Goal: Task Accomplishment & Management: Manage account settings

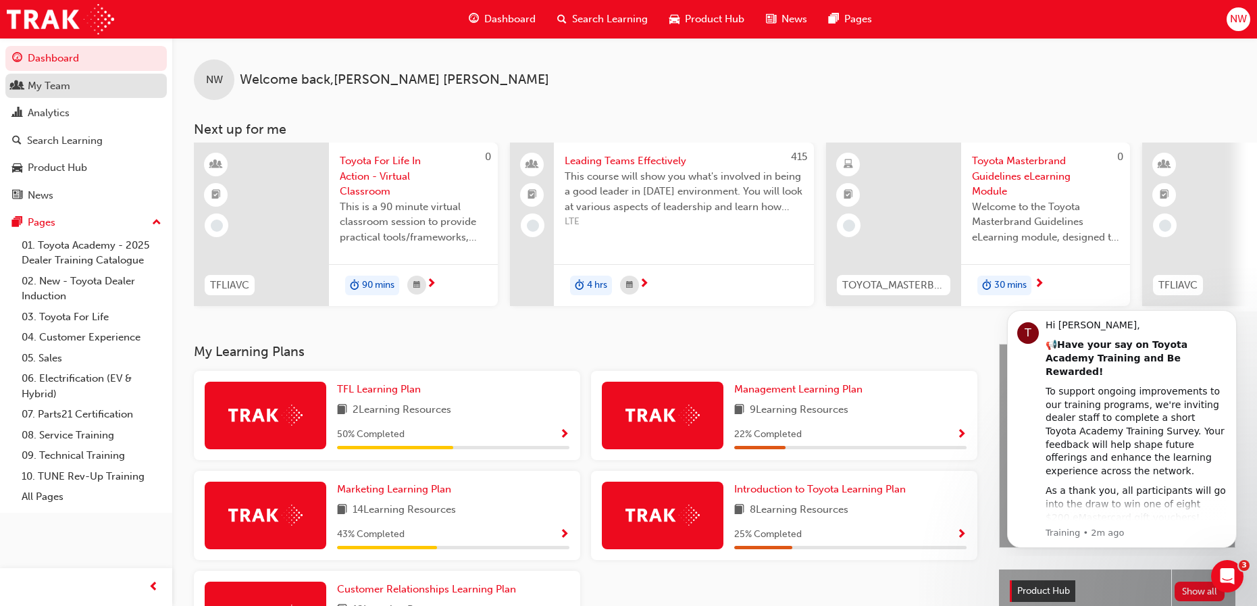
click at [45, 92] on div "My Team" at bounding box center [49, 86] width 43 height 16
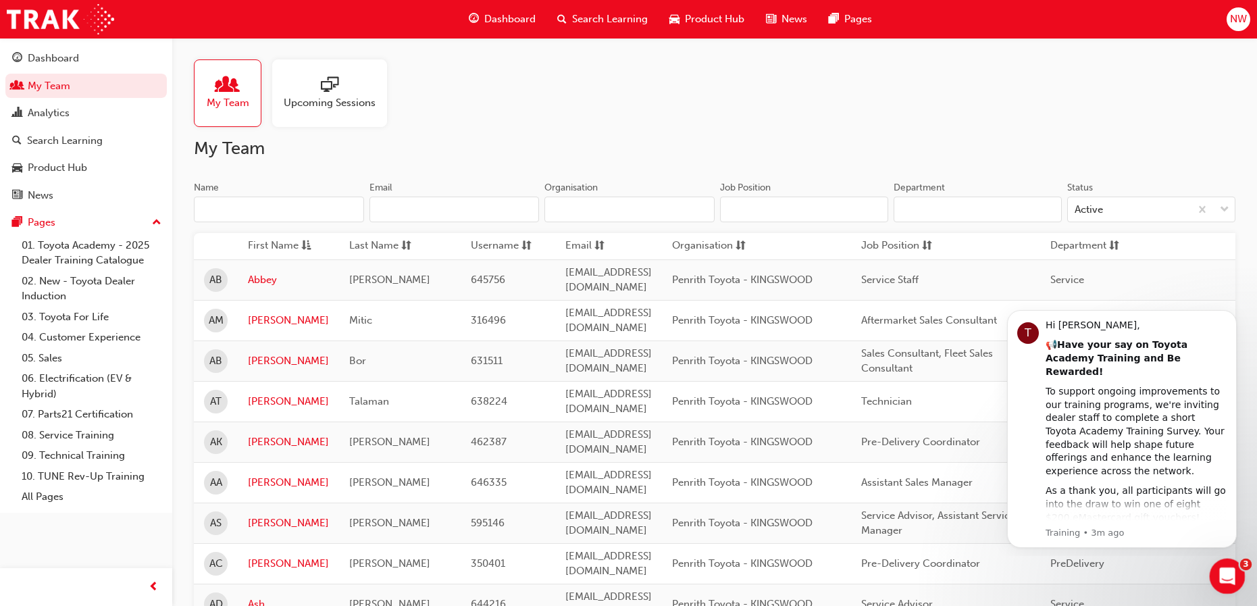
click at [1238, 576] on div "Open Intercom Messenger" at bounding box center [1225, 574] width 45 height 45
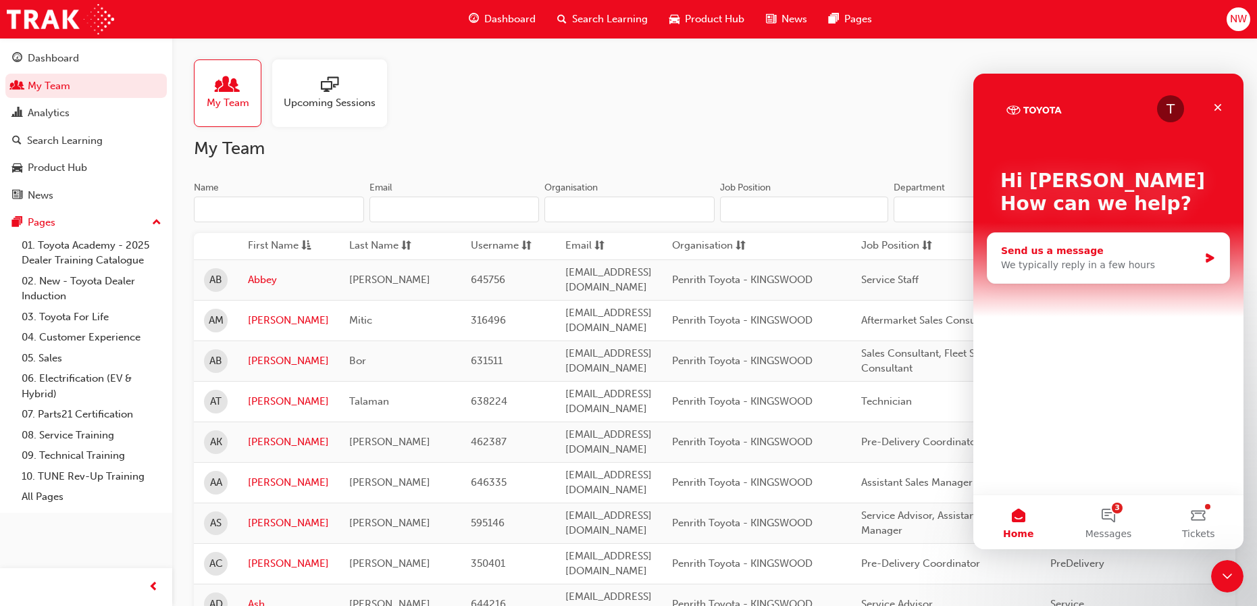
click at [1132, 257] on div "Send us a message" at bounding box center [1100, 251] width 198 height 14
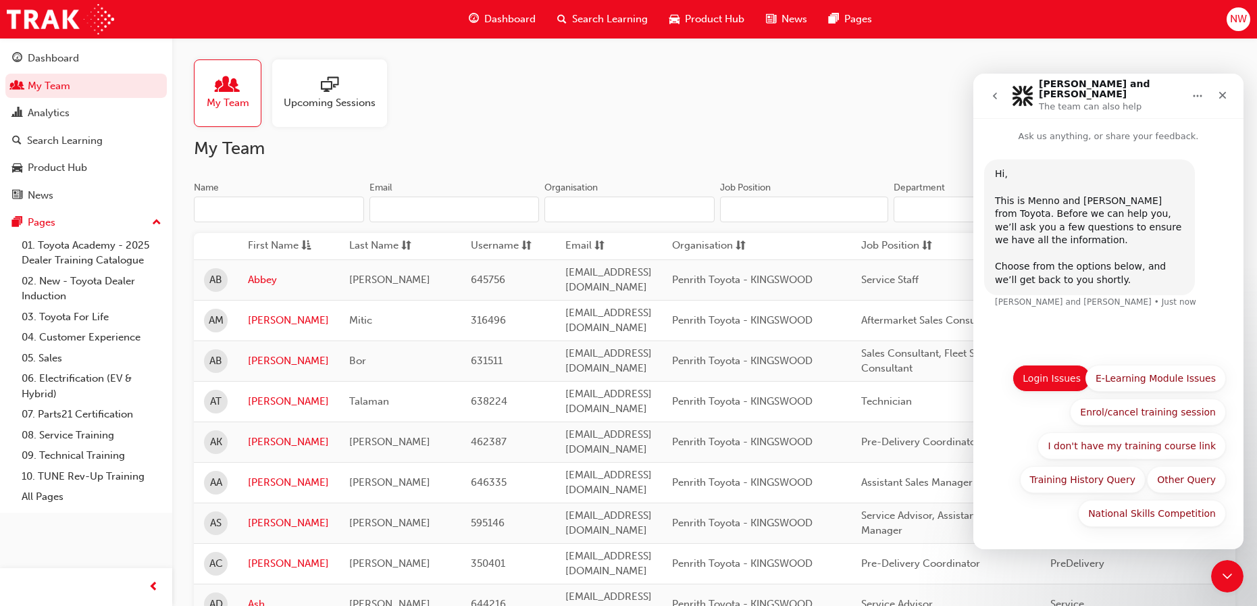
click at [1061, 376] on button "Login Issues" at bounding box center [1052, 378] width 78 height 27
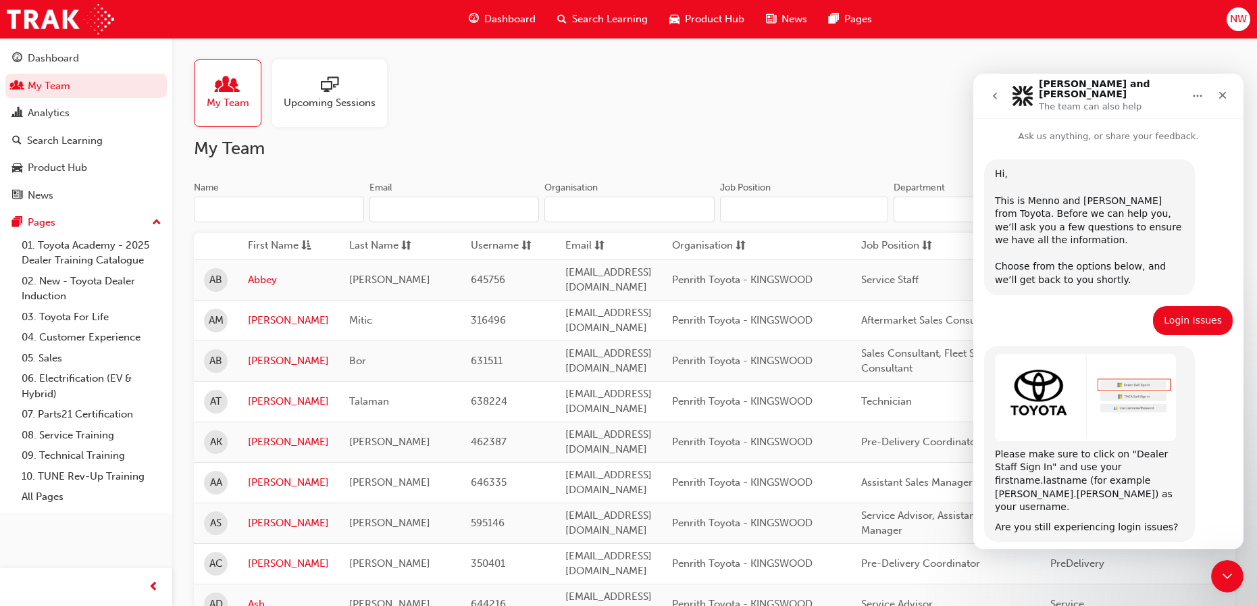
scroll to position [34, 0]
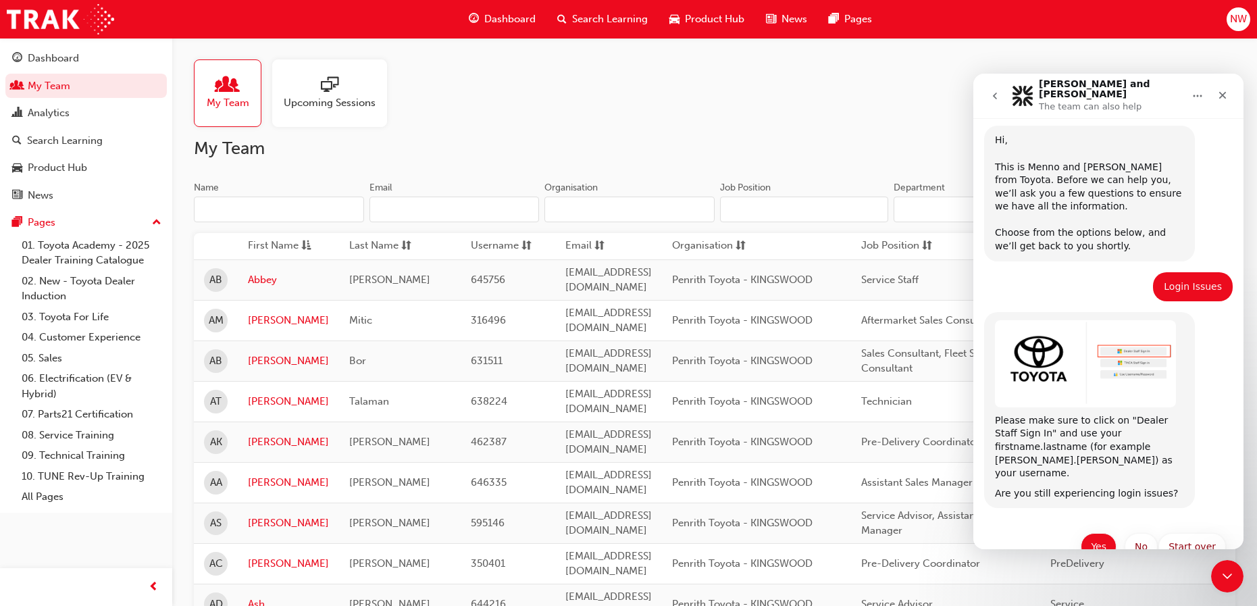
click at [1097, 533] on button "Yes" at bounding box center [1099, 546] width 36 height 27
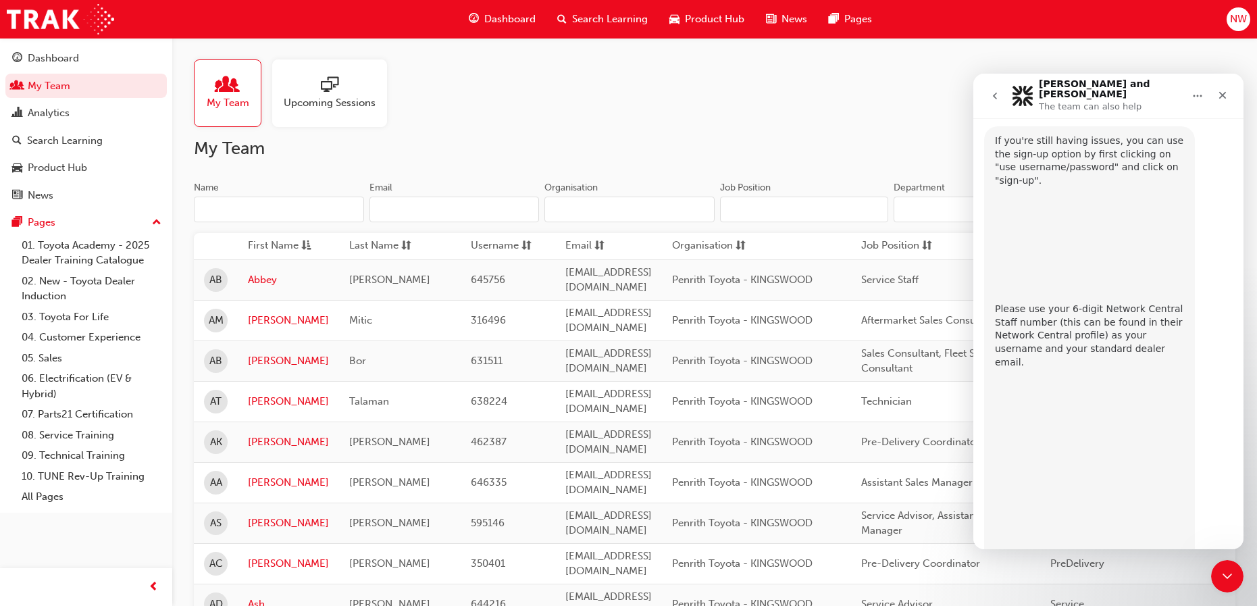
scroll to position [517, 0]
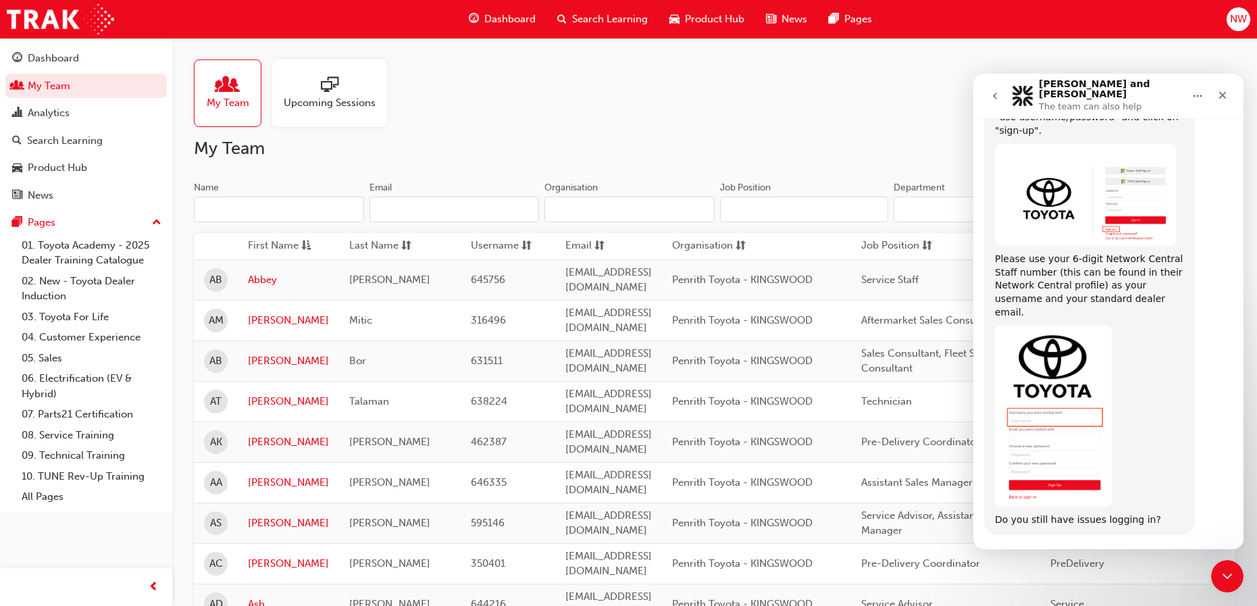
click at [1165, 560] on button "Yes" at bounding box center [1167, 573] width 36 height 27
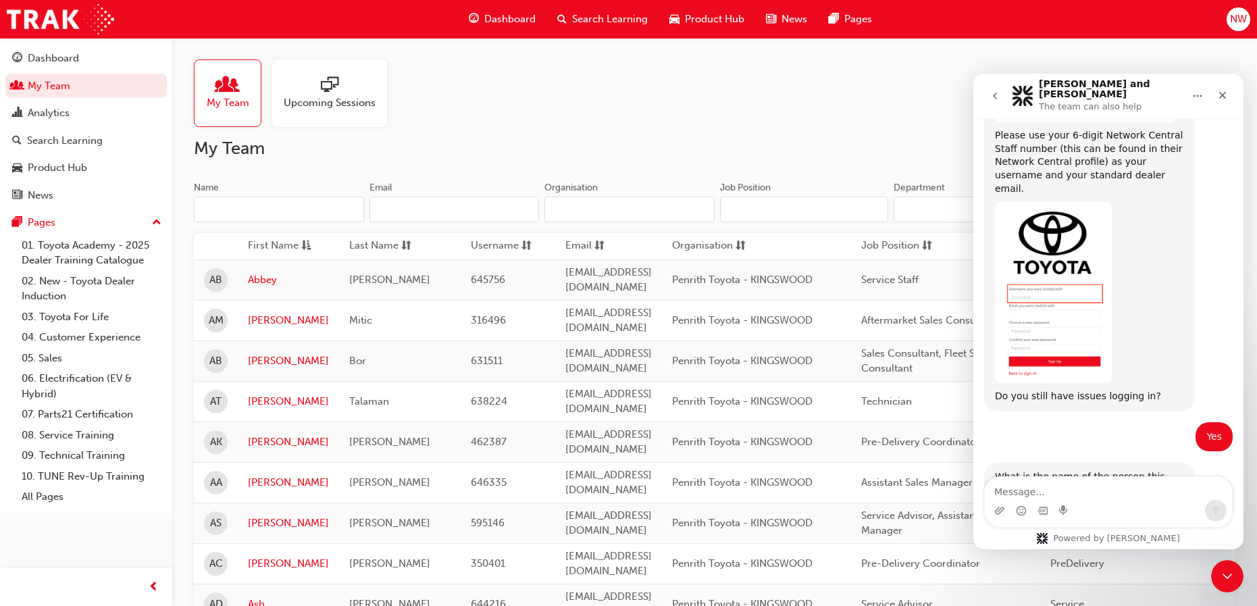
scroll to position [649, 0]
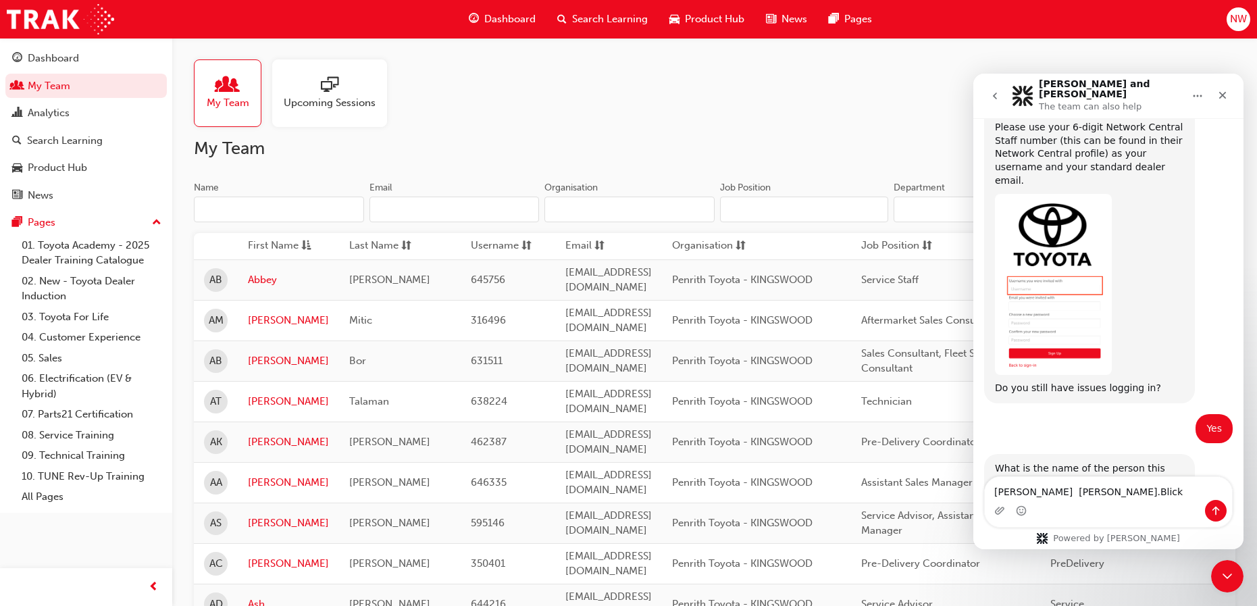
type textarea "Ella Blick Ella.Blick"
click at [1218, 506] on icon "Send a message…" at bounding box center [1216, 510] width 11 height 11
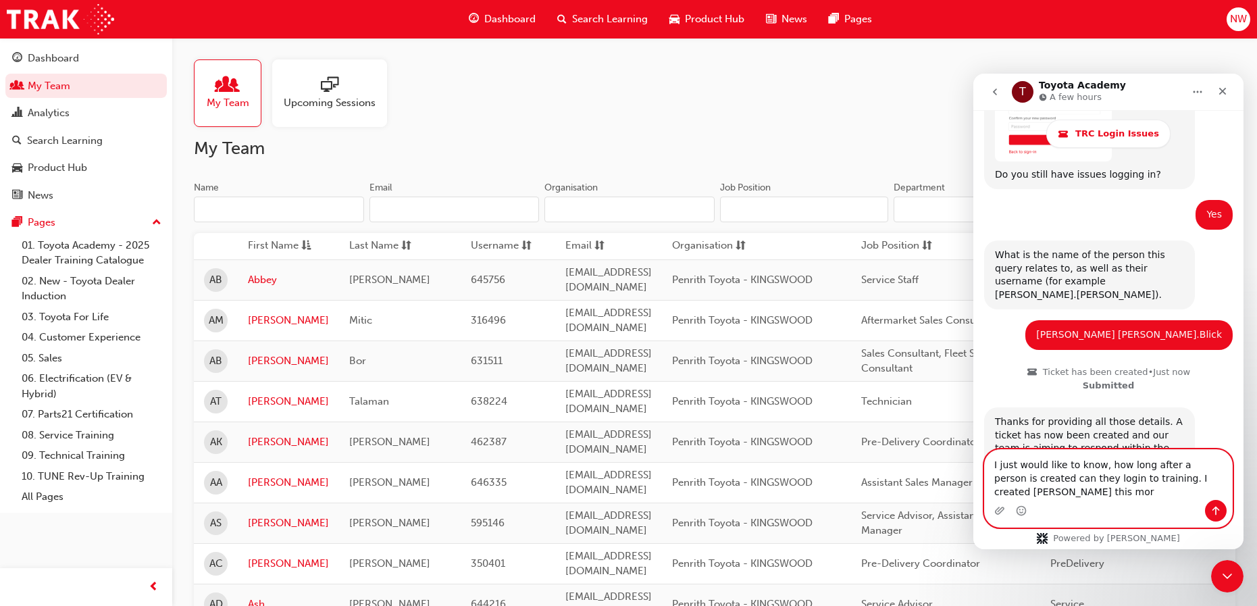
scroll to position [905, 0]
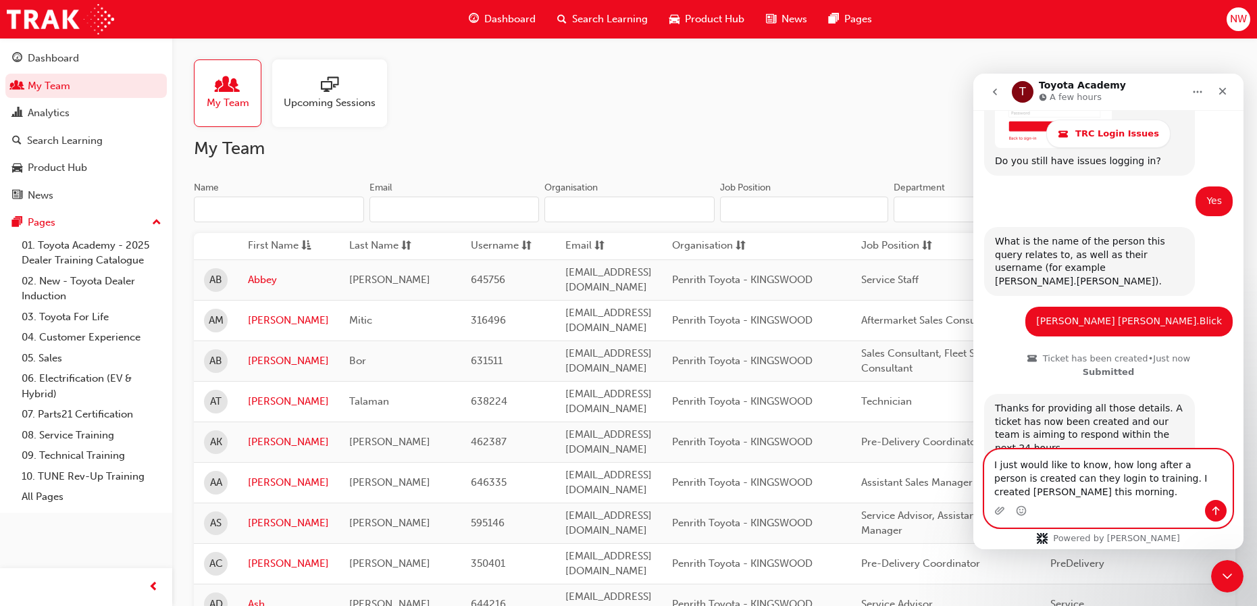
type textarea "I just would like to know, how long after a person is created can they login to…"
click at [1217, 503] on button "Send a message…" at bounding box center [1216, 511] width 22 height 22
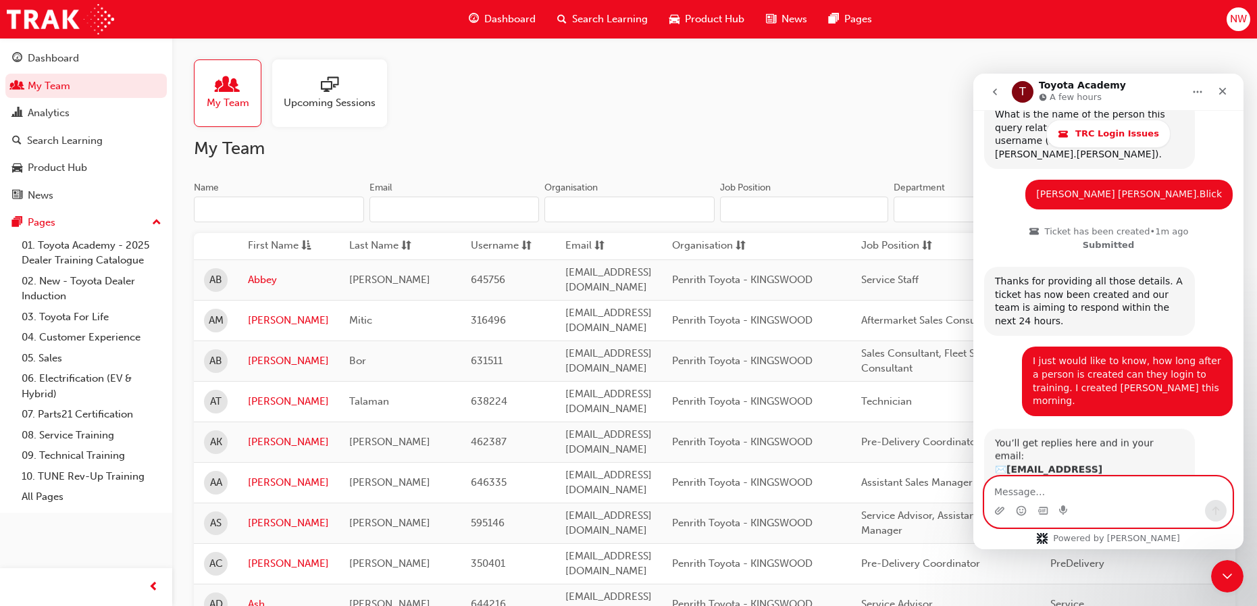
scroll to position [1032, 0]
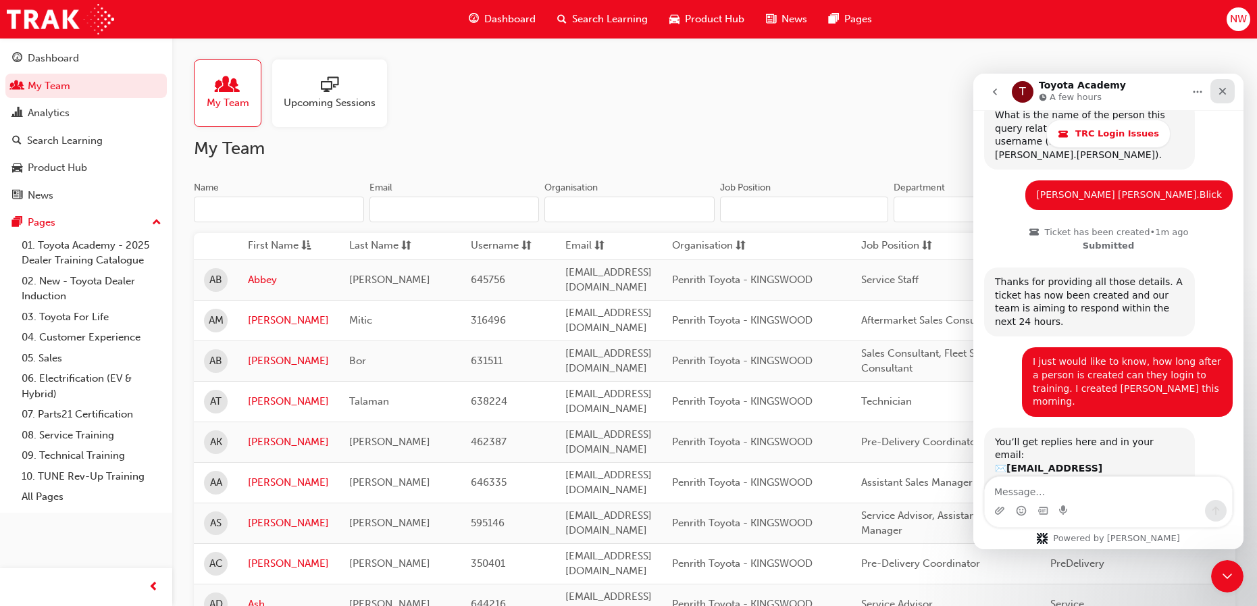
click at [1224, 88] on icon "Close" at bounding box center [1222, 91] width 11 height 11
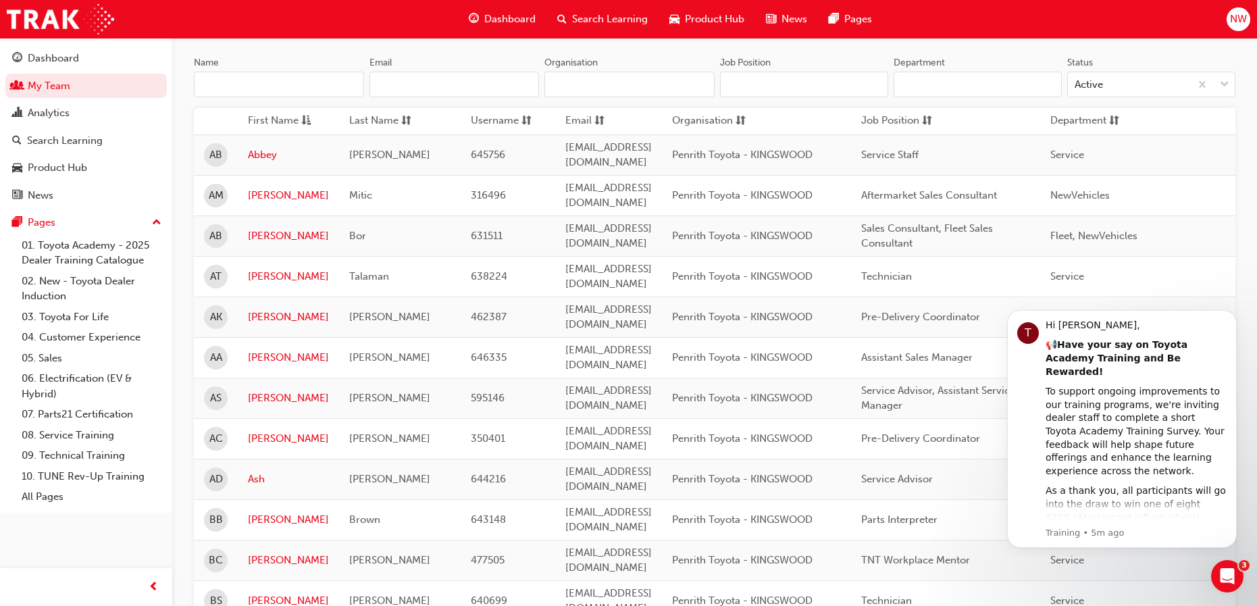
scroll to position [0, 0]
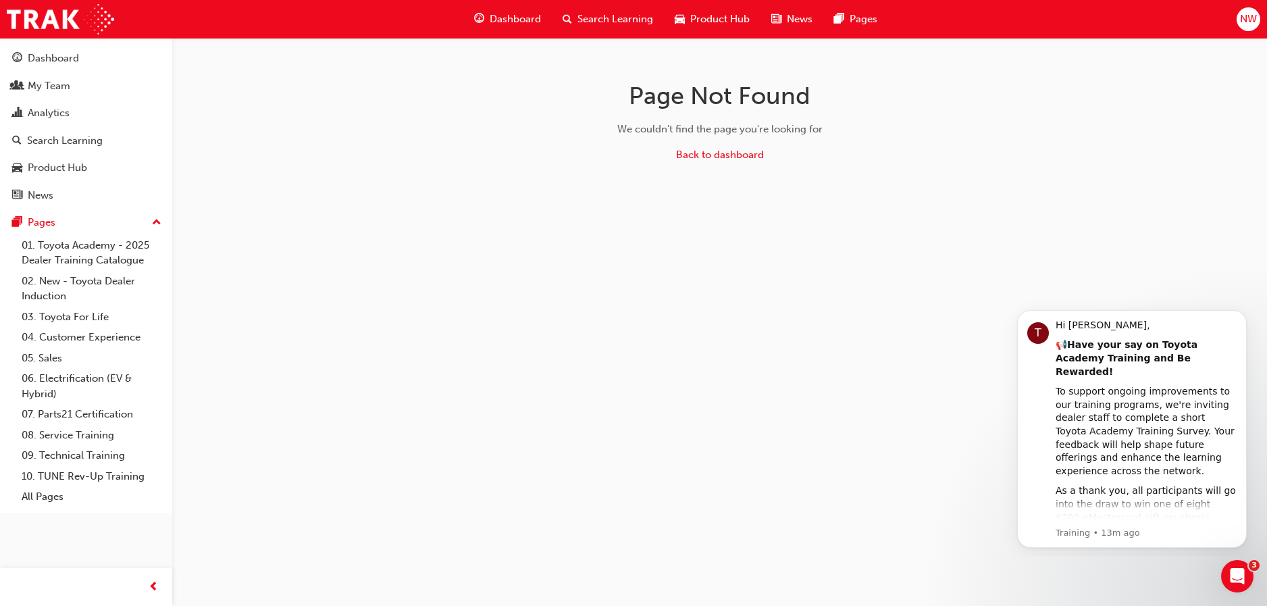
click at [608, 21] on span "Search Learning" at bounding box center [616, 19] width 76 height 16
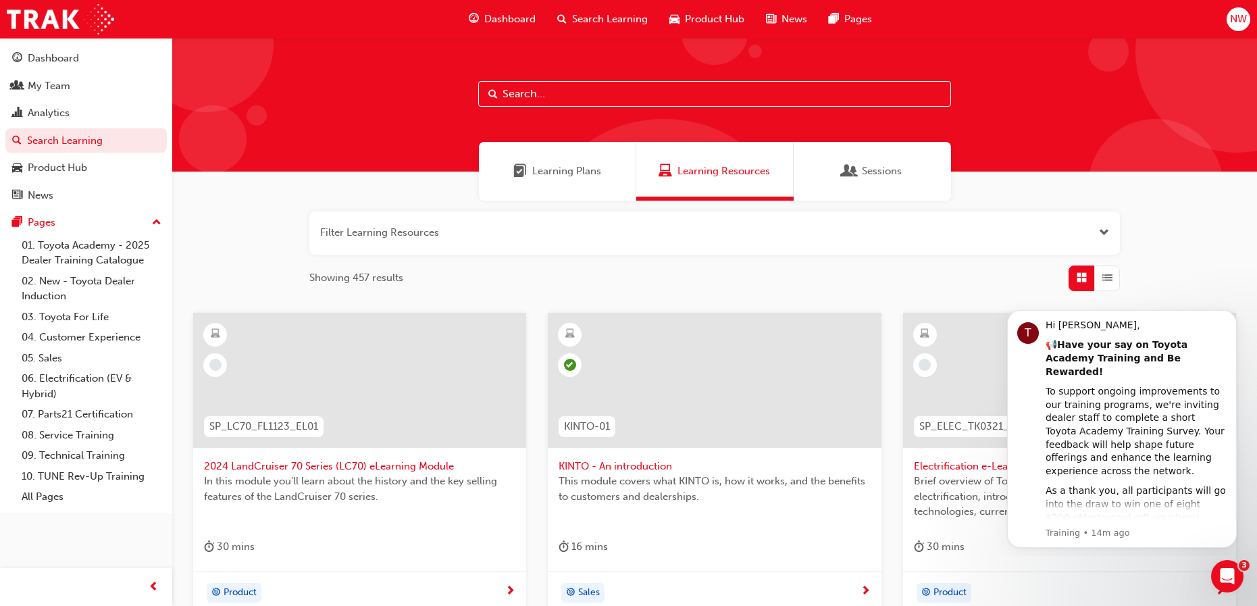
click at [607, 18] on span "Search Learning" at bounding box center [610, 19] width 76 height 16
click at [584, 11] on span "Search Learning" at bounding box center [610, 19] width 76 height 16
click at [511, 94] on input "text" at bounding box center [714, 94] width 473 height 26
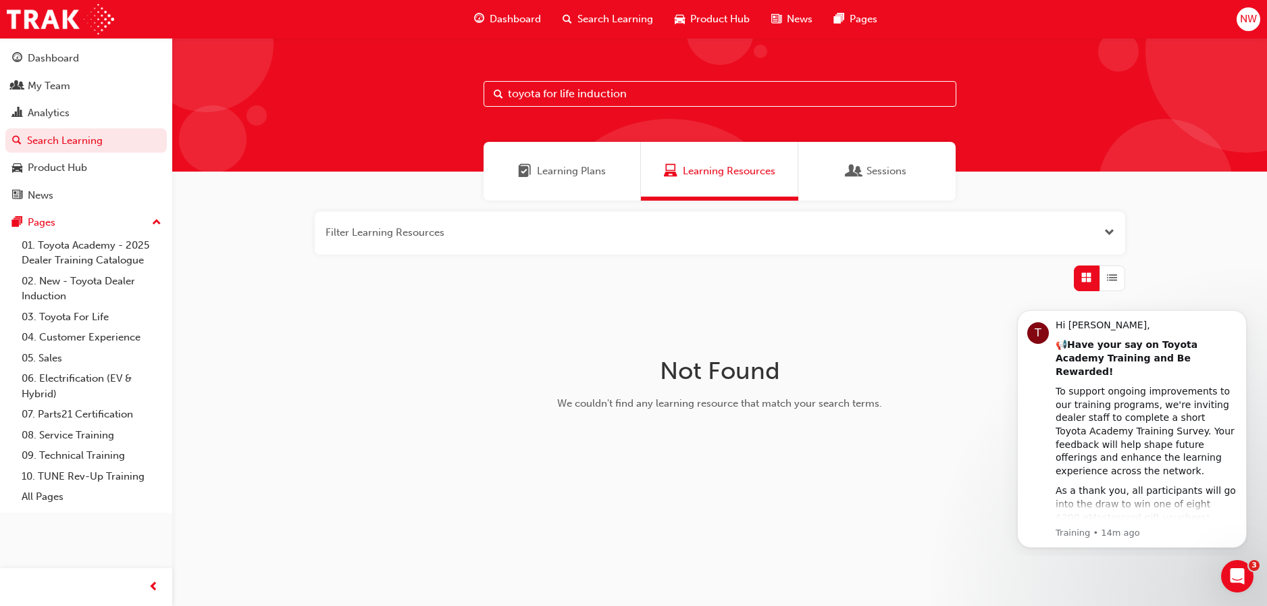
drag, startPoint x: 576, startPoint y: 95, endPoint x: 544, endPoint y: 95, distance: 32.4
click at [544, 95] on input "toyota for life induction" at bounding box center [720, 94] width 473 height 26
type input "toyota induction"
click at [66, 80] on div "My Team" at bounding box center [49, 86] width 43 height 16
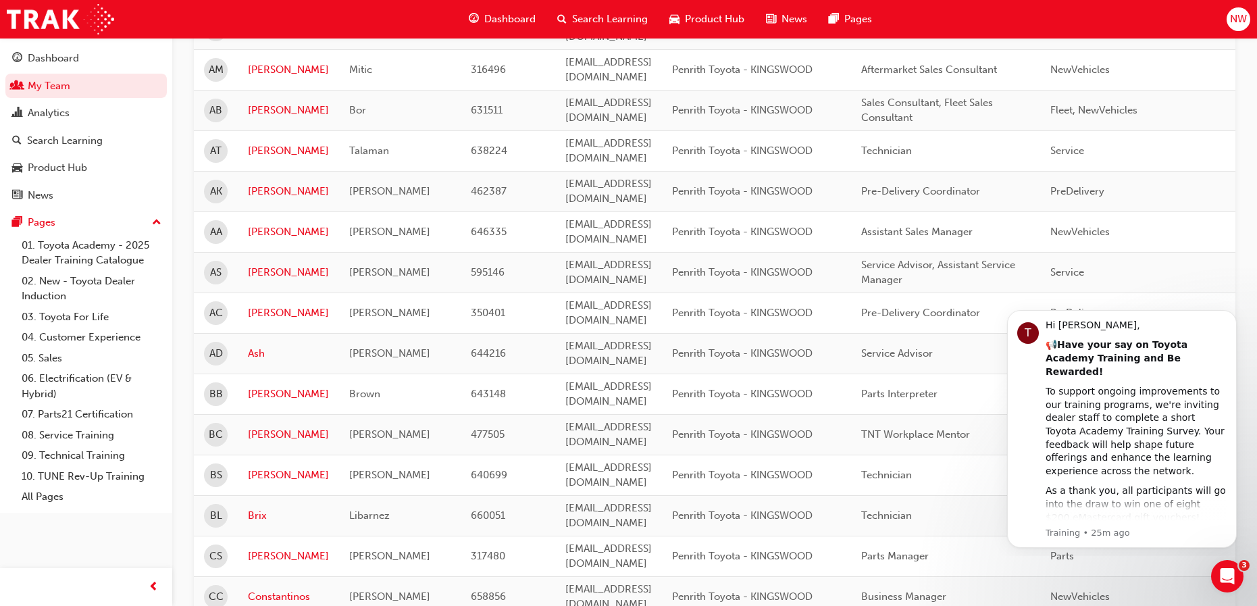
scroll to position [270, 0]
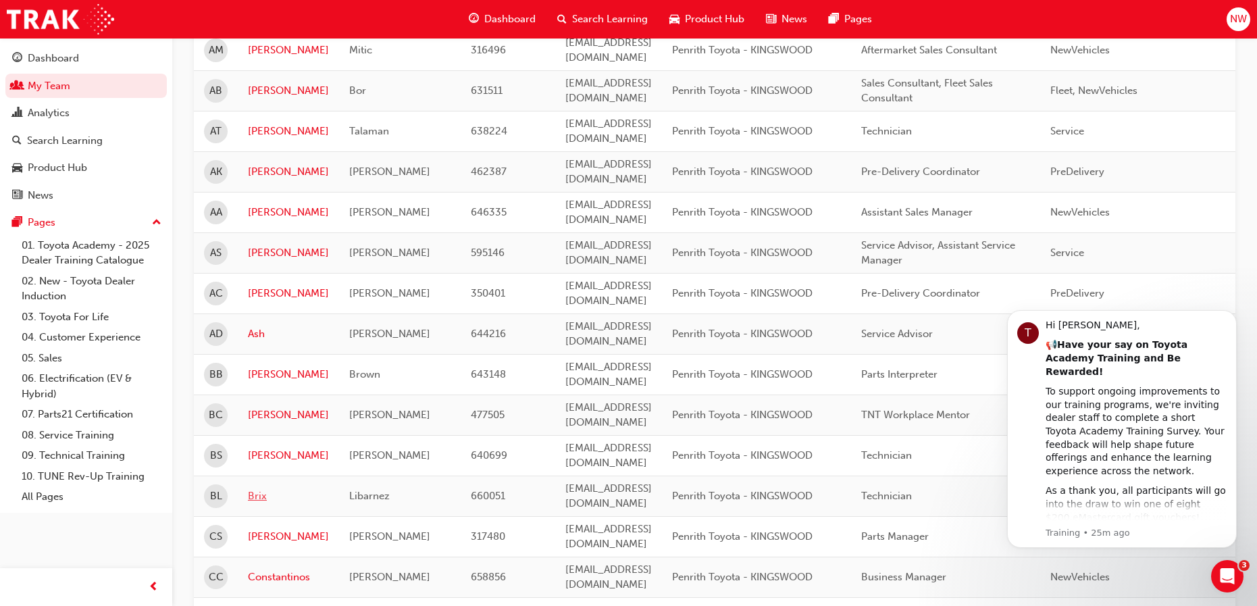
click at [258, 488] on link "Brix" at bounding box center [288, 496] width 81 height 16
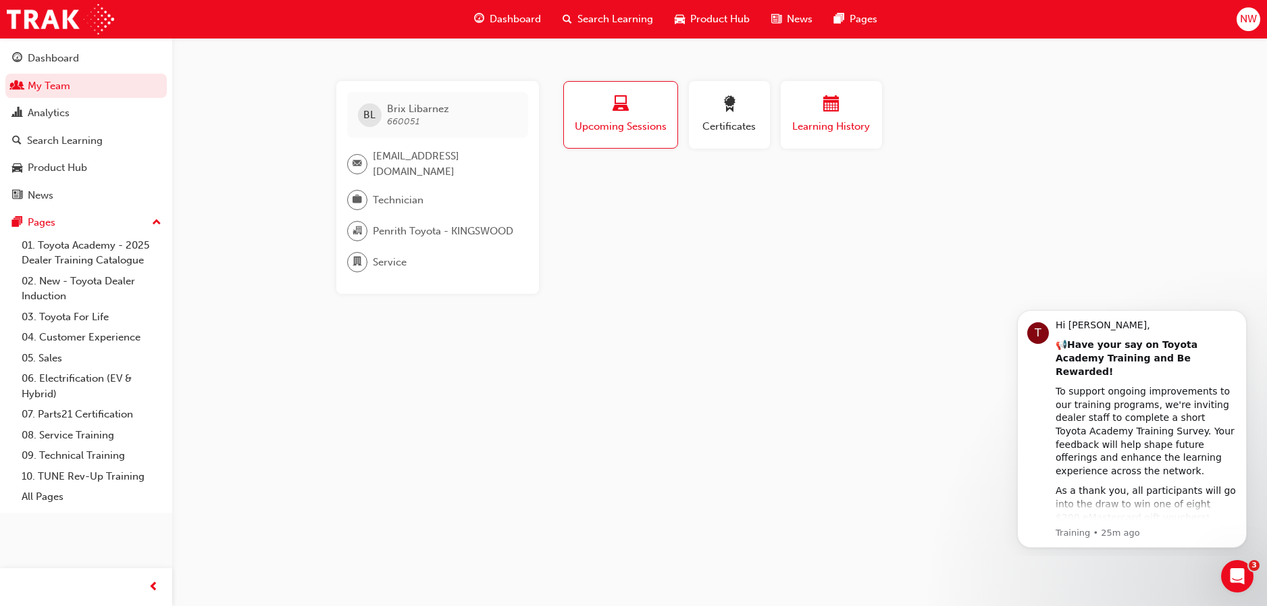
click at [827, 135] on button "Learning History" at bounding box center [831, 115] width 101 height 68
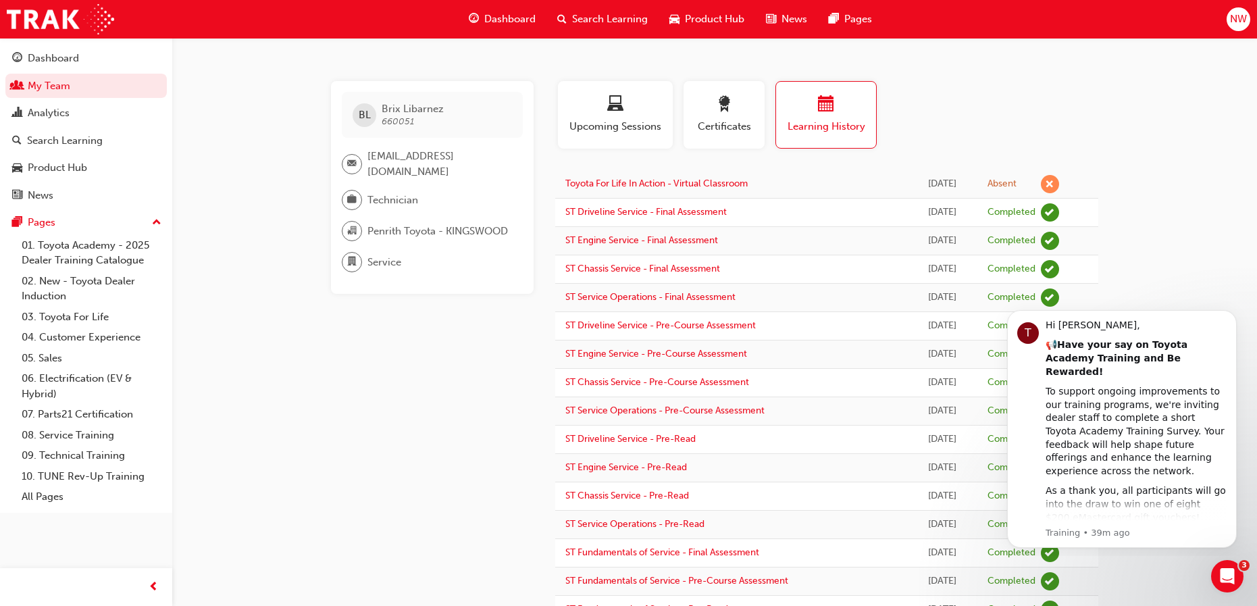
click at [599, 16] on span "Search Learning" at bounding box center [610, 19] width 76 height 16
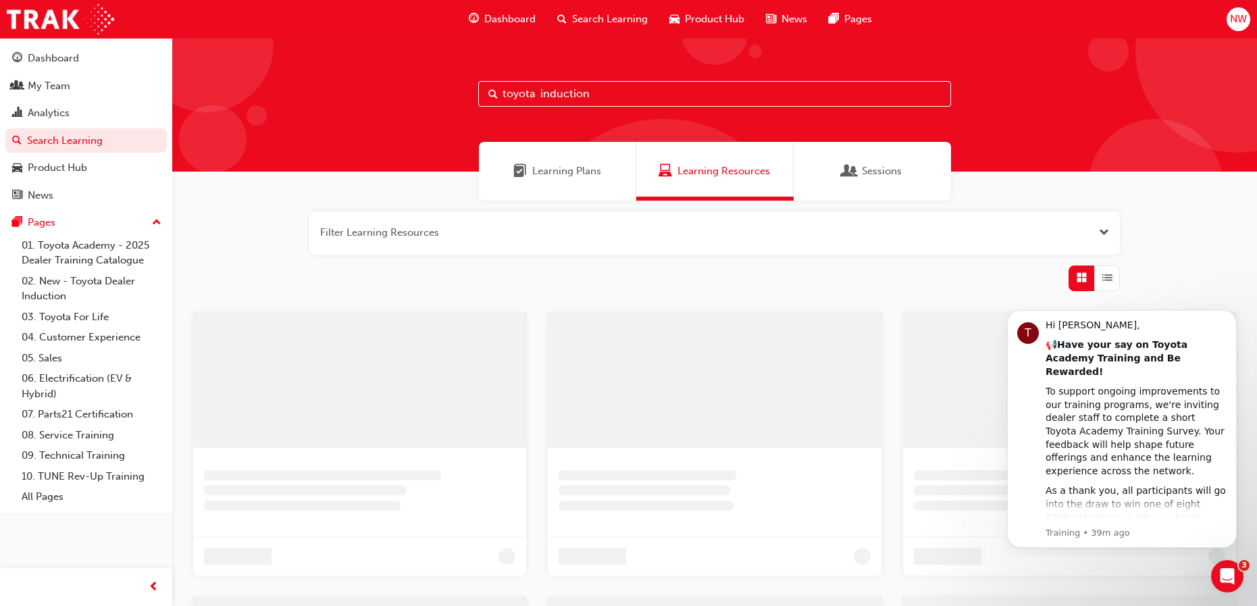
click at [613, 88] on input "toyota induction" at bounding box center [714, 94] width 473 height 26
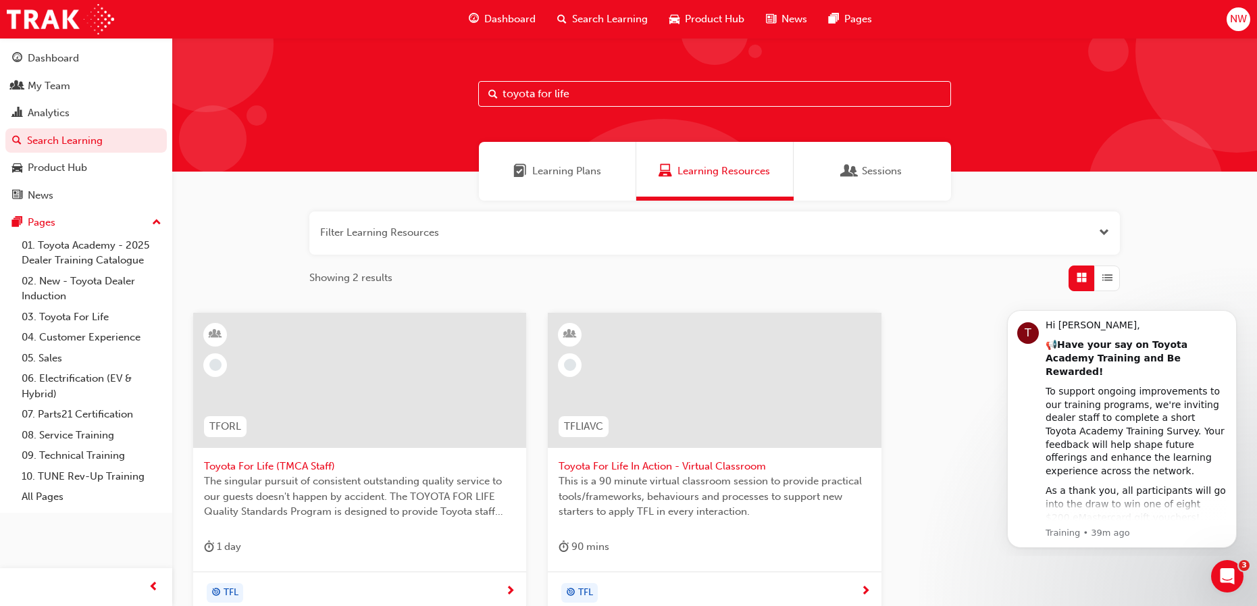
type input "toyota for life"
click at [628, 463] on span "Toyota For Life In Action - Virtual Classroom" at bounding box center [714, 467] width 311 height 16
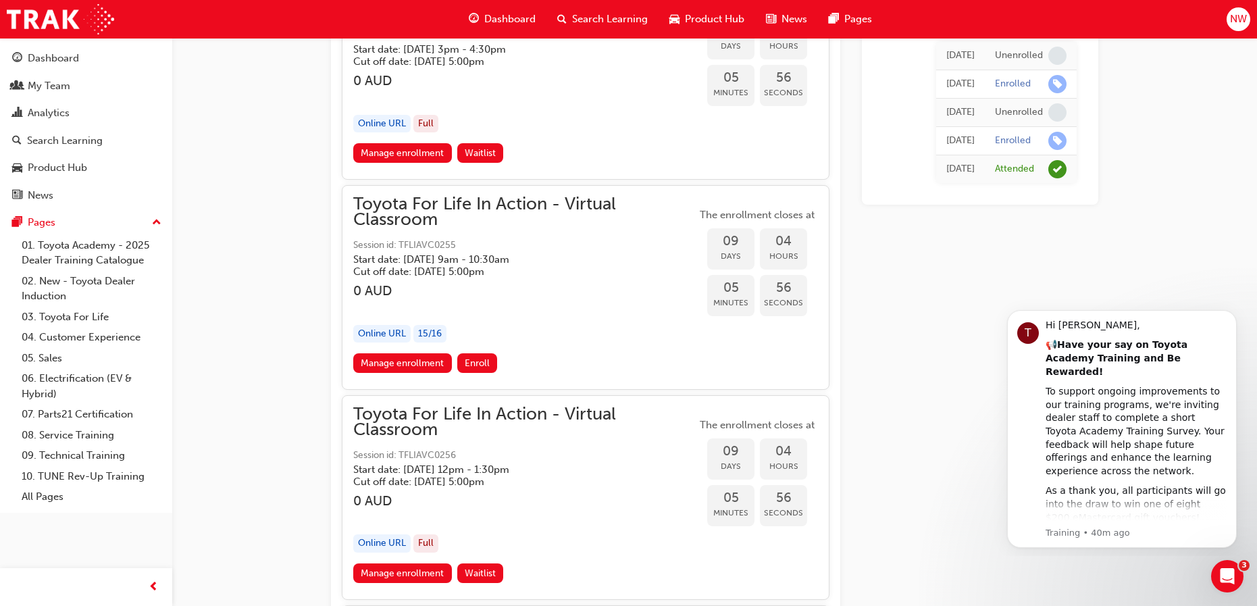
scroll to position [5302, 0]
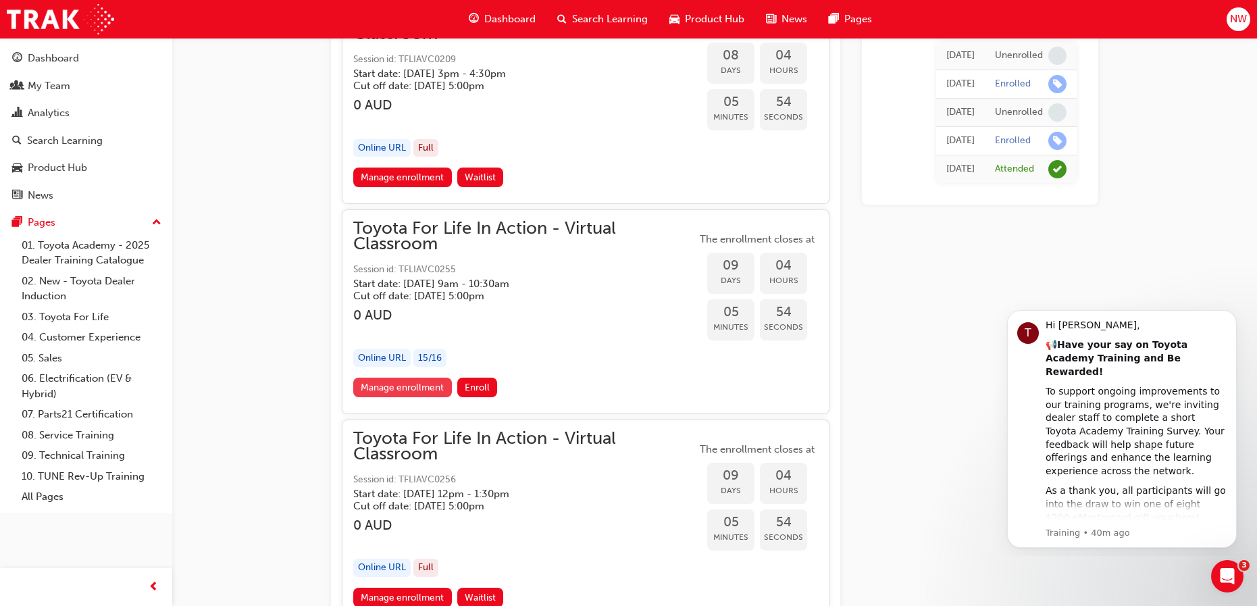
click at [415, 388] on link "Manage enrollment" at bounding box center [402, 388] width 99 height 20
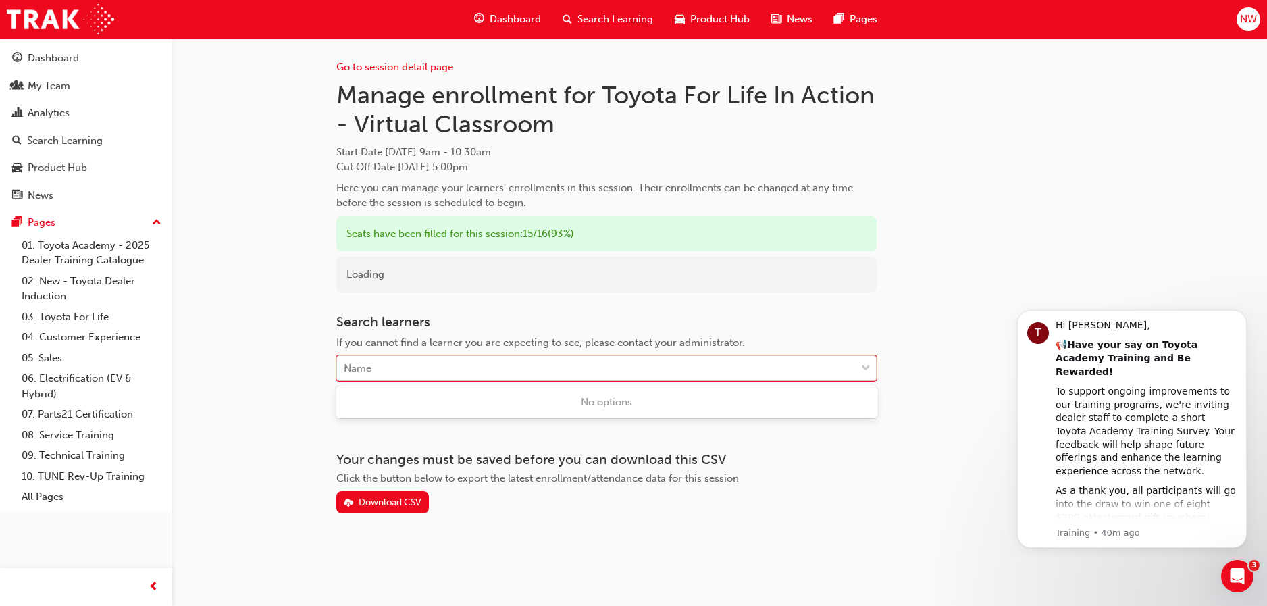
click at [371, 364] on div "Name" at bounding box center [358, 369] width 28 height 16
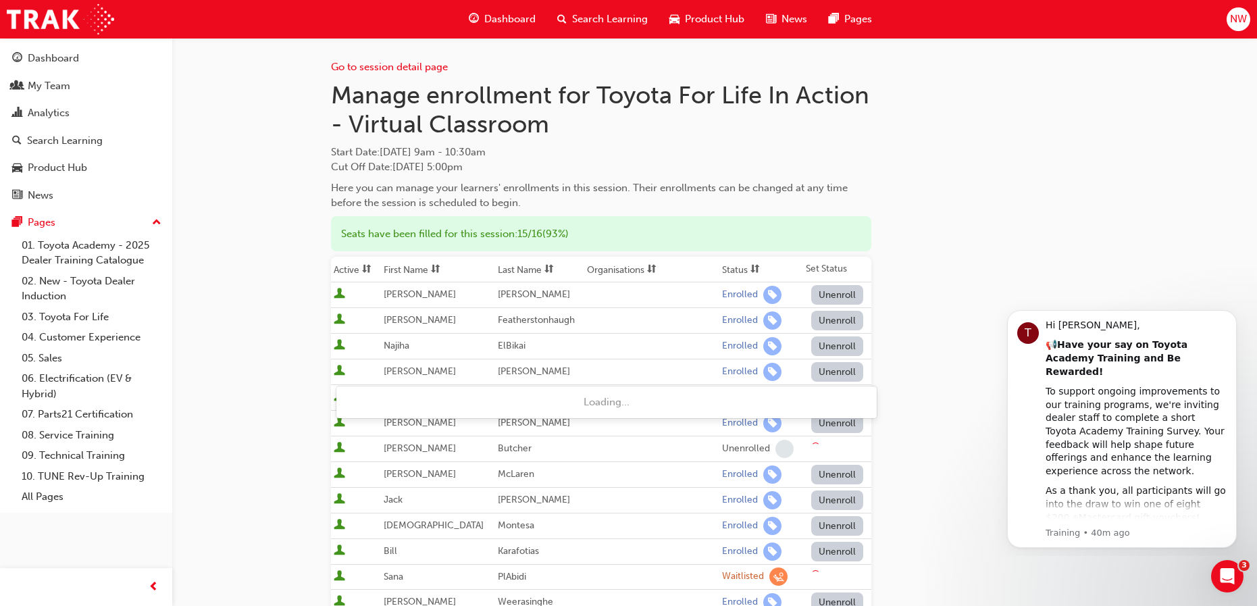
type input "brix"
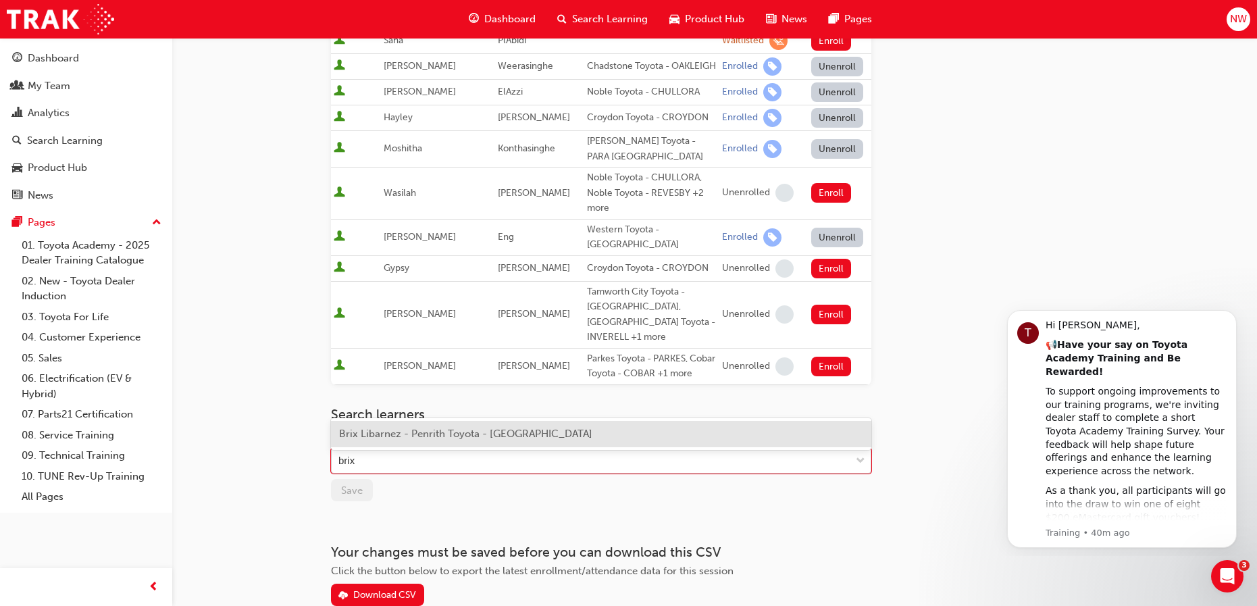
scroll to position [798, 0]
click at [412, 438] on span "Brix Libarnez - Penrith Toyota - KINGSWOOD" at bounding box center [465, 432] width 253 height 12
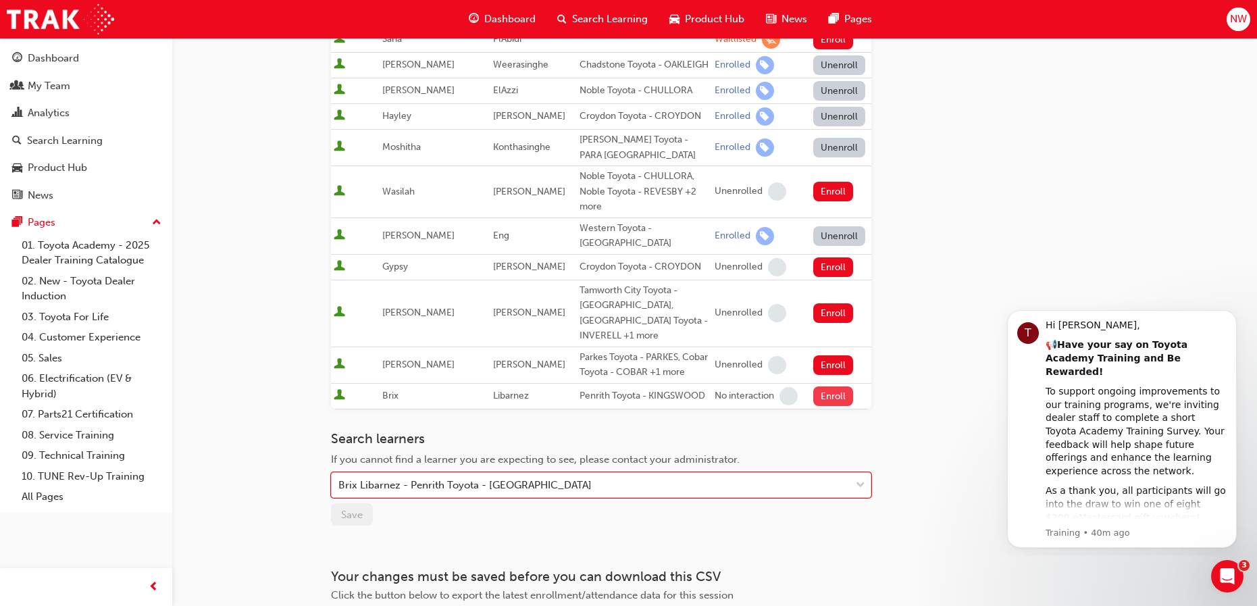
click at [824, 386] on button "Enroll" at bounding box center [833, 396] width 41 height 20
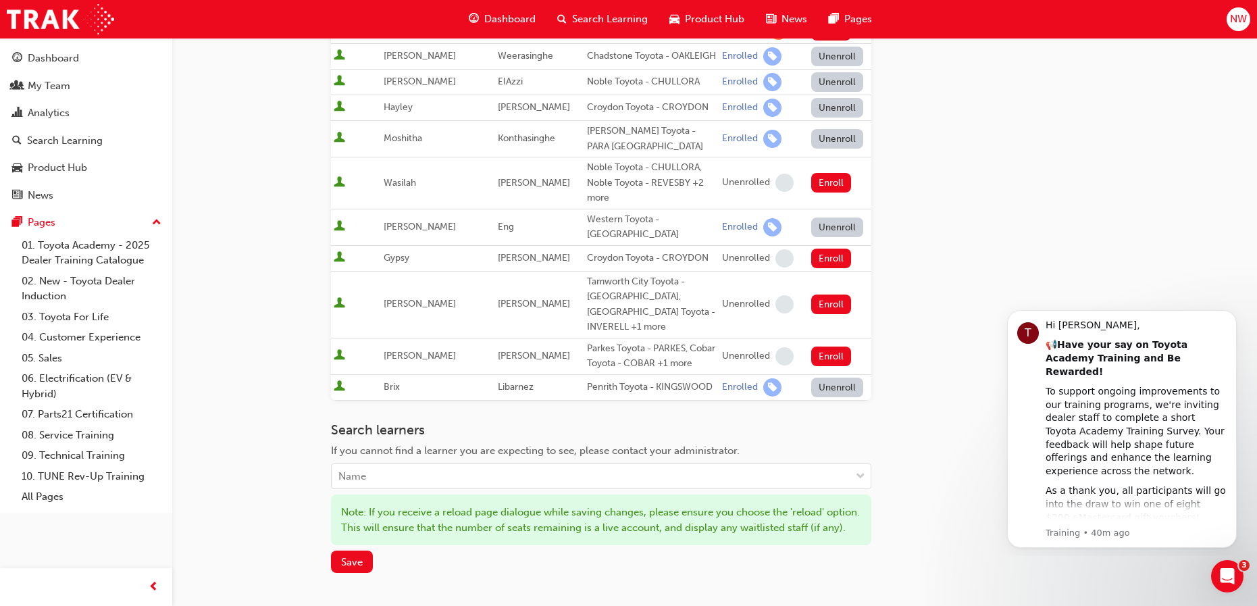
scroll to position [811, 0]
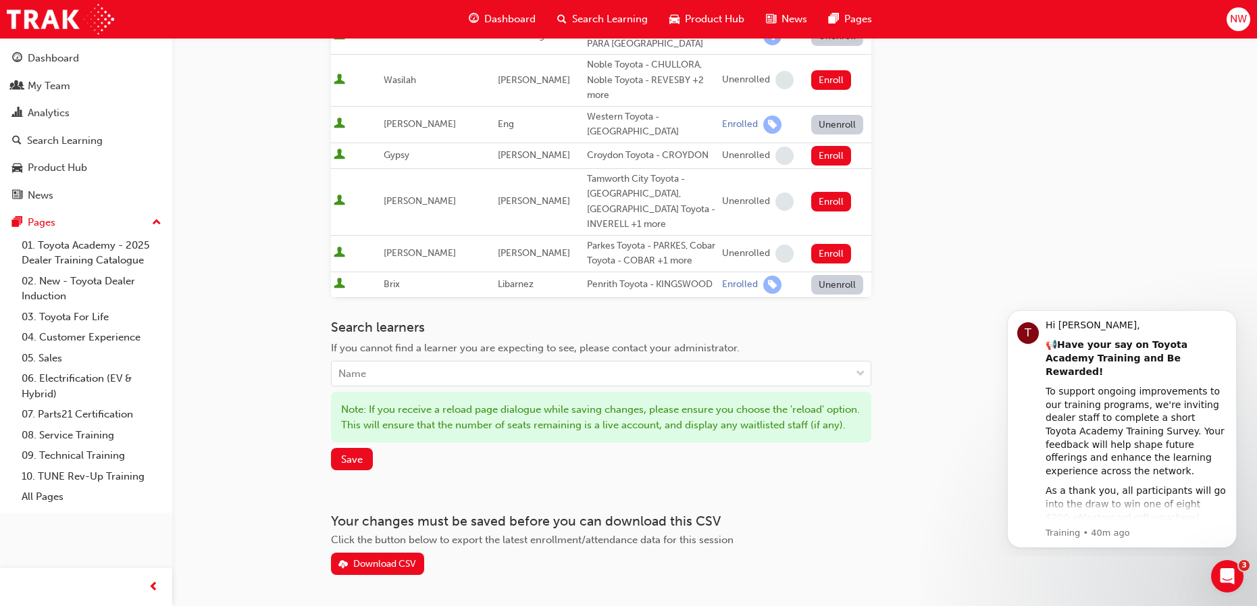
scroll to position [910, 0]
click at [360, 453] on span "Save" at bounding box center [352, 459] width 22 height 12
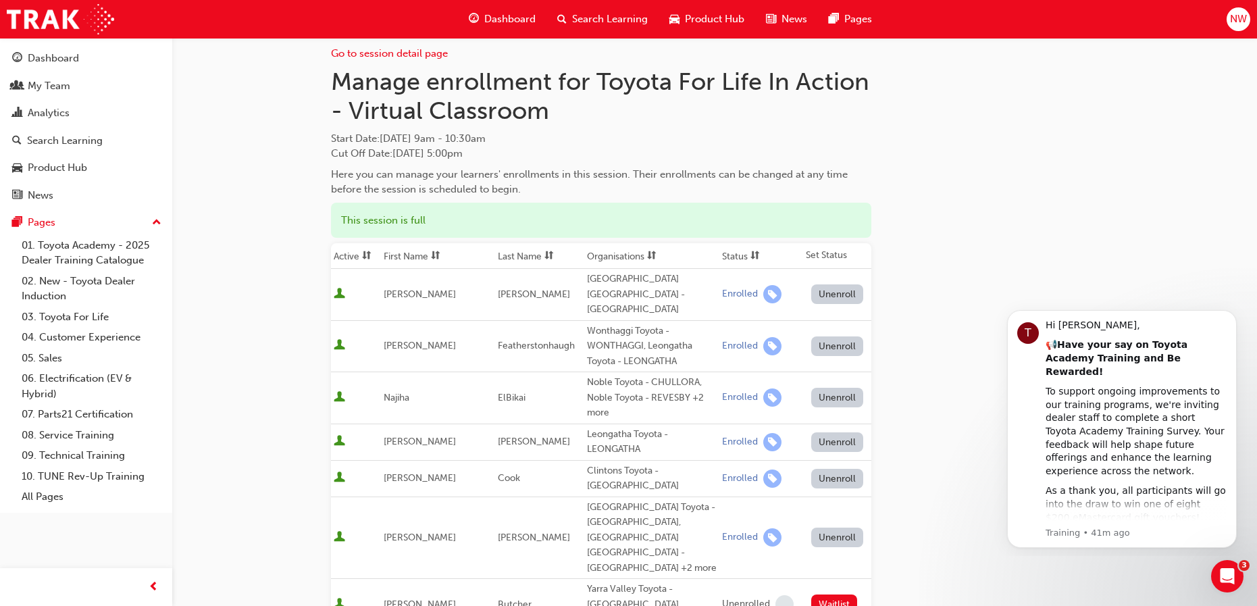
scroll to position [0, 0]
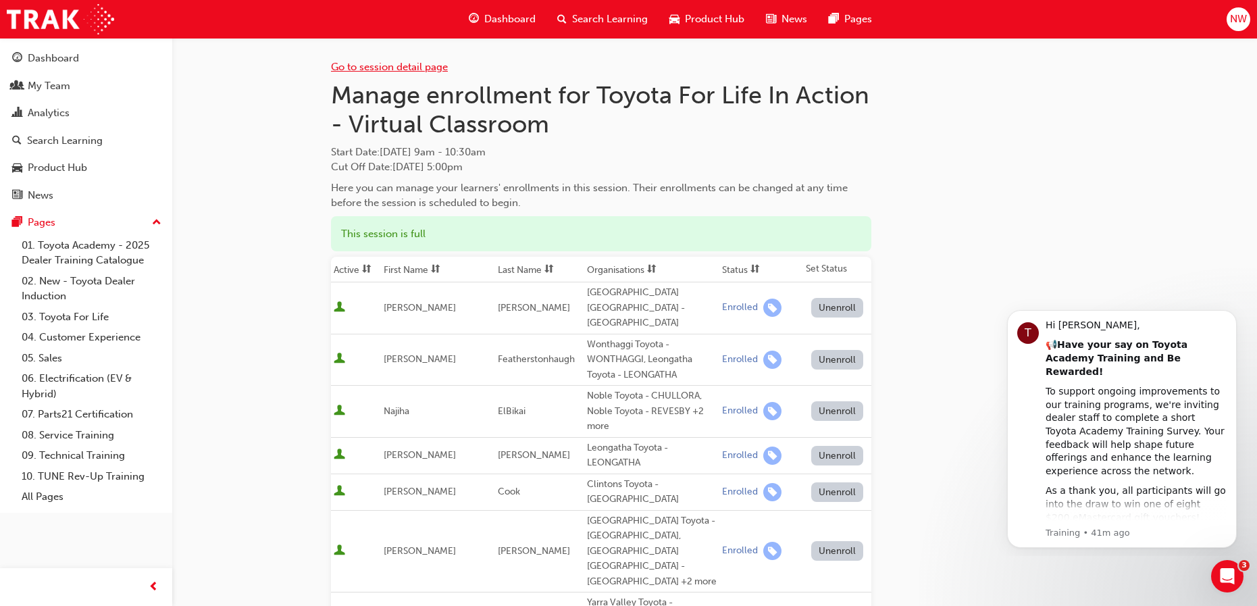
click at [374, 68] on link "Go to session detail page" at bounding box center [389, 67] width 117 height 12
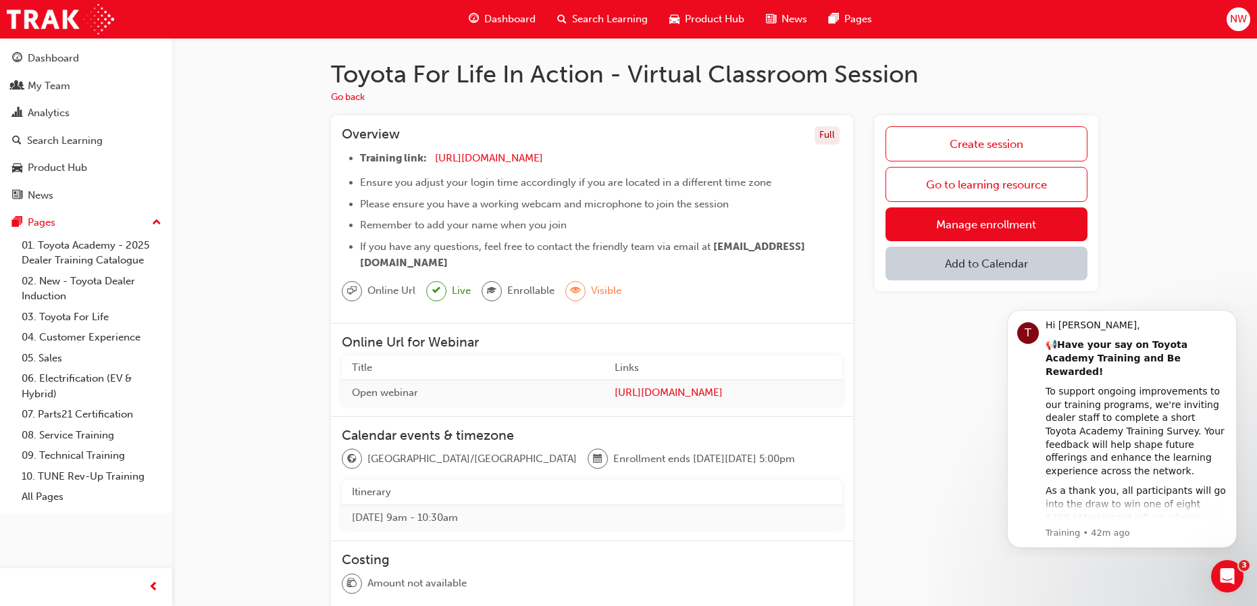
click at [614, 157] on li "Training link: https://zoom.us/j/5450758959 ​" at bounding box center [601, 160] width 482 height 20
drag, startPoint x: 596, startPoint y: 156, endPoint x: 436, endPoint y: 155, distance: 159.4
click at [436, 155] on li "Training link: https://zoom.us/j/5450758959 ​" at bounding box center [601, 160] width 482 height 20
copy li "https://zoom.us/j/5450758959"
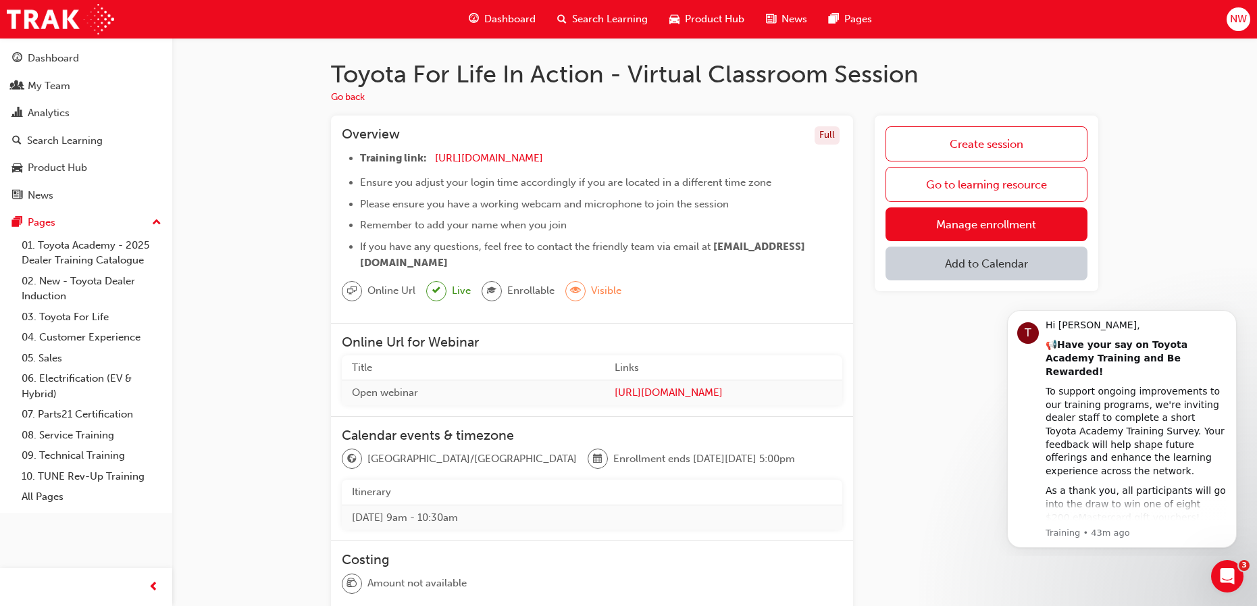
click at [710, 291] on div "Online Url Live Enrollable Visible" at bounding box center [592, 296] width 501 height 31
drag, startPoint x: 791, startPoint y: 264, endPoint x: 612, endPoint y: 153, distance: 210.5
click at [613, 153] on li "Training link: https://zoom.us/j/5450758959 ​" at bounding box center [601, 160] width 482 height 20
drag, startPoint x: 612, startPoint y: 153, endPoint x: 433, endPoint y: 150, distance: 179.1
click at [433, 150] on li "Training link: https://zoom.us/j/5450758959 ​" at bounding box center [601, 160] width 482 height 20
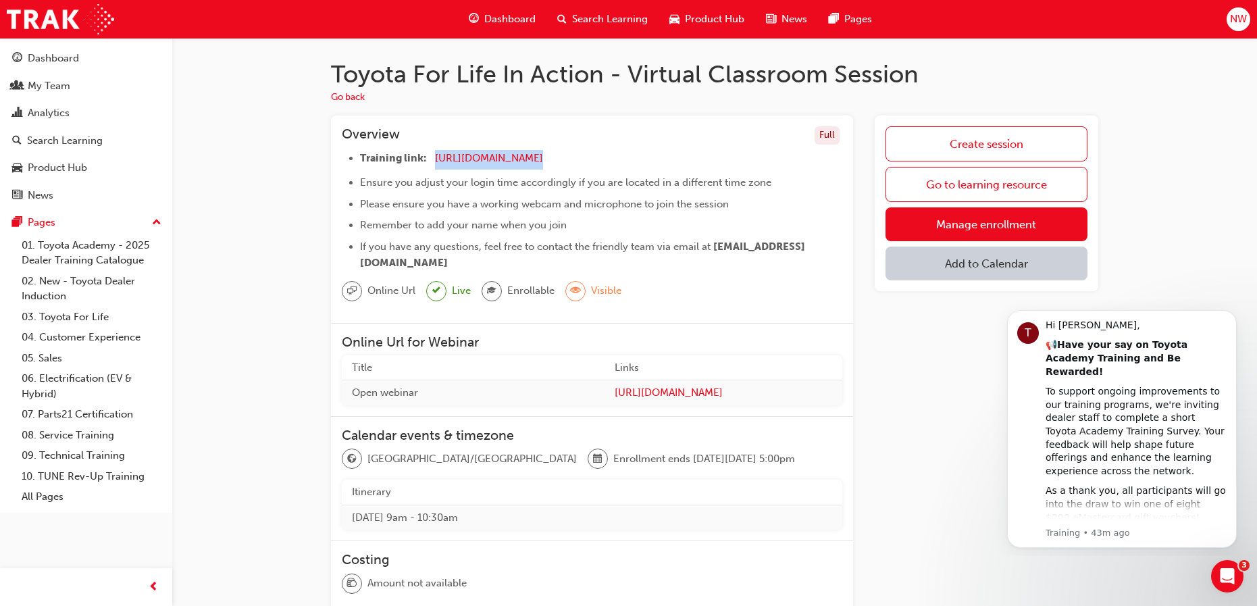
copy li "https://zoom.us/j/5450758959"
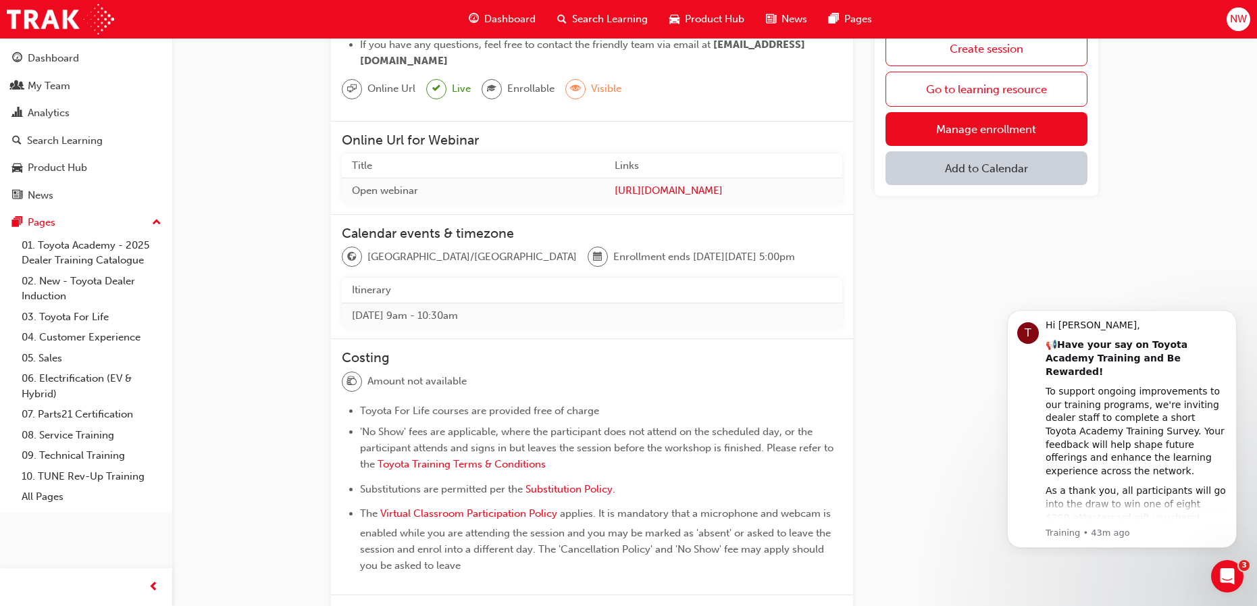
scroll to position [203, 0]
drag, startPoint x: 343, startPoint y: 312, endPoint x: 502, endPoint y: 323, distance: 159.8
click at [502, 323] on td "Fri 10 Oct 2025 9am - 10:30am" at bounding box center [592, 314] width 501 height 25
drag, startPoint x: 502, startPoint y: 323, endPoint x: 463, endPoint y: 313, distance: 39.7
copy td "Fri 10 Oct 2025 9am - 10:30am"
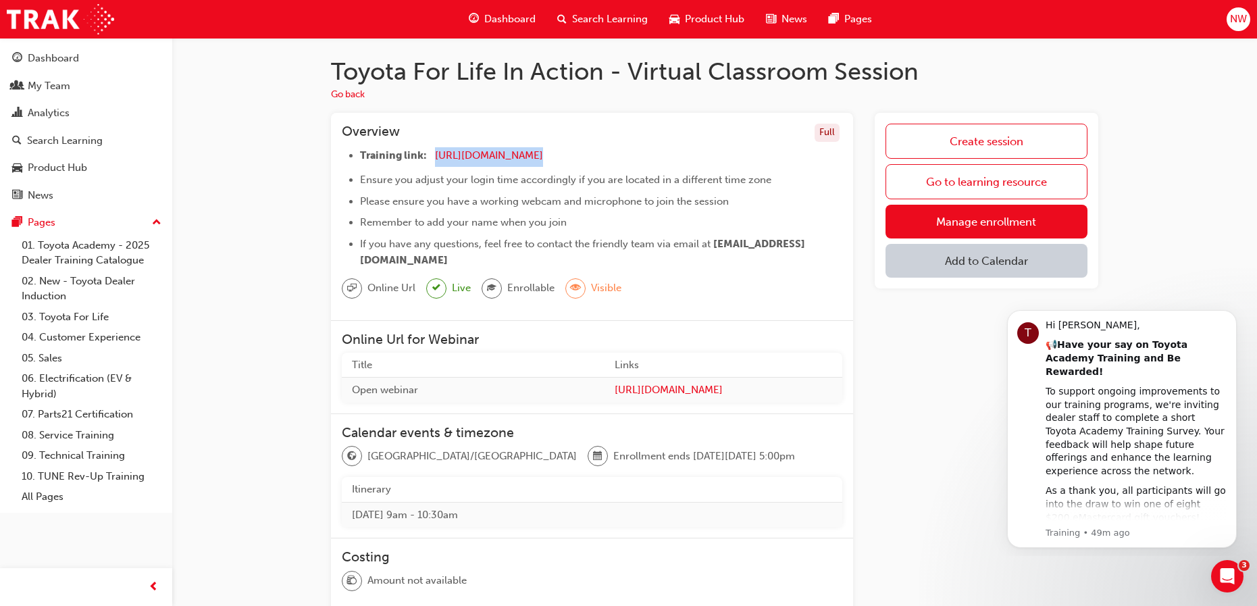
scroll to position [0, 0]
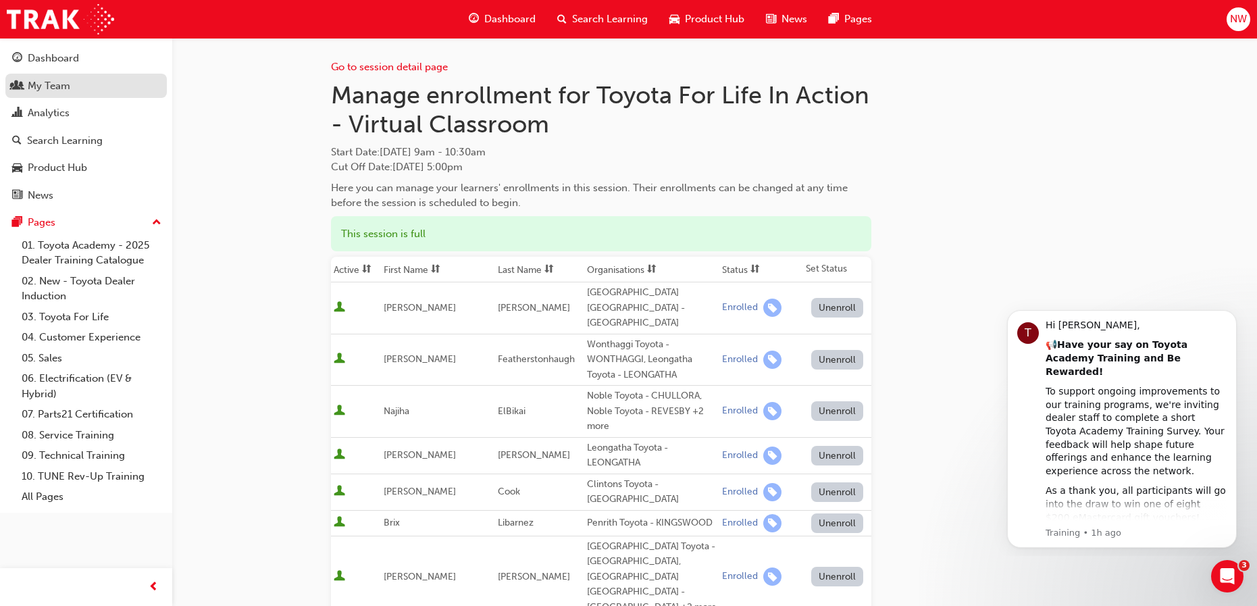
click at [34, 86] on div "My Team" at bounding box center [49, 86] width 43 height 16
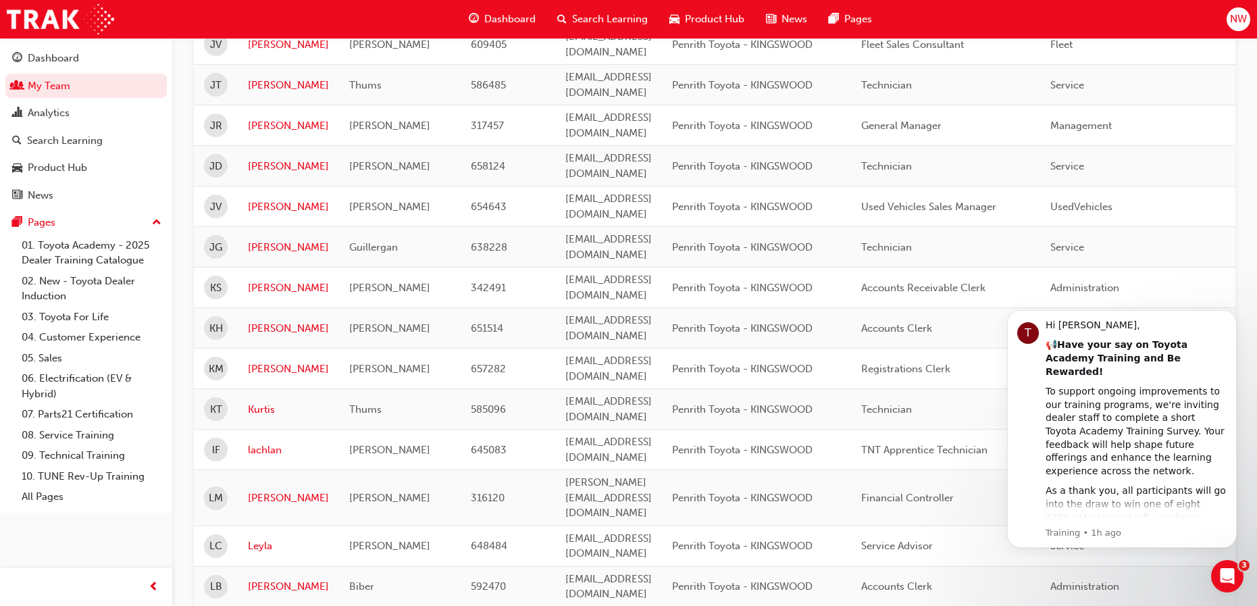
scroll to position [1571, 0]
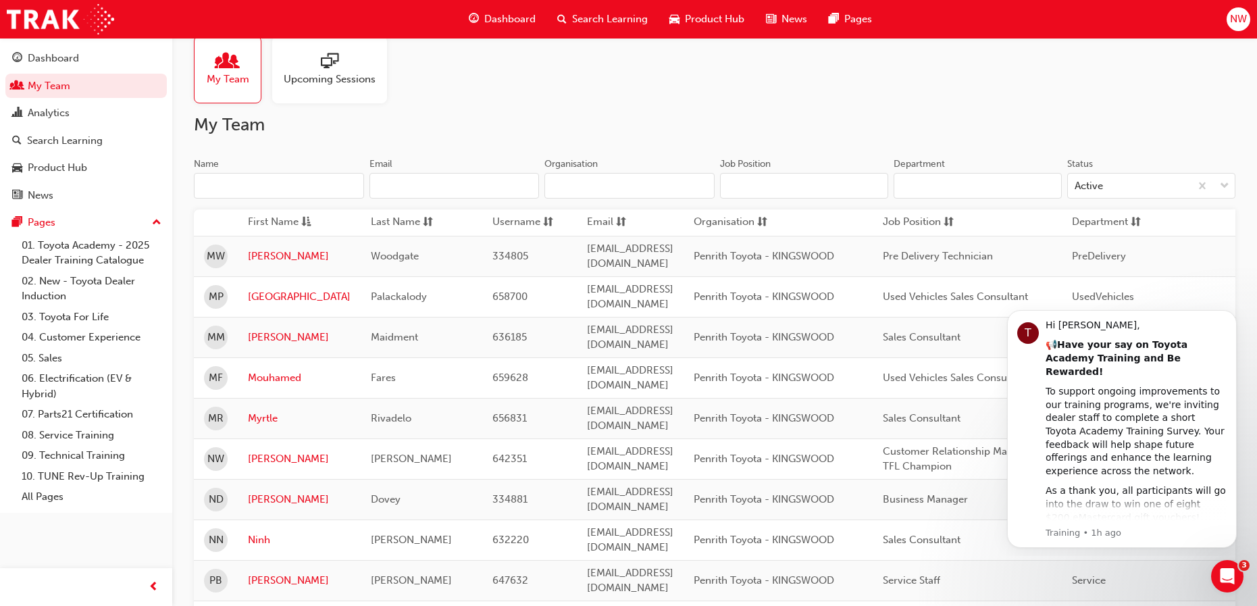
scroll to position [0, 0]
